Goal: Task Accomplishment & Management: Manage account settings

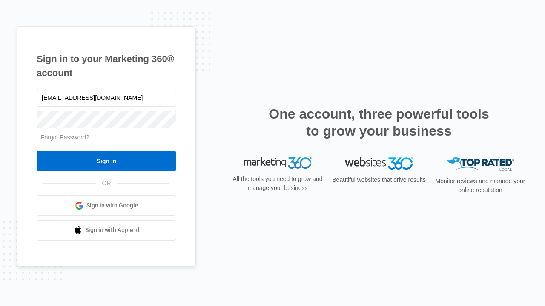
type input "[EMAIL_ADDRESS][DOMAIN_NAME]"
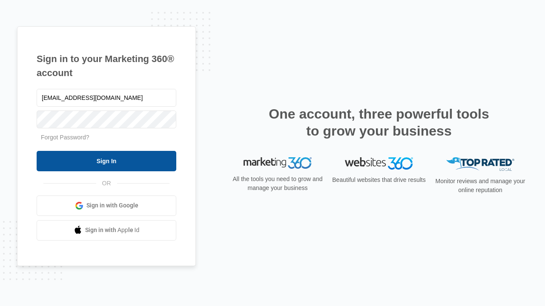
click at [106, 161] on input "Sign In" at bounding box center [107, 161] width 140 height 20
